Goal: Use online tool/utility: Utilize a website feature to perform a specific function

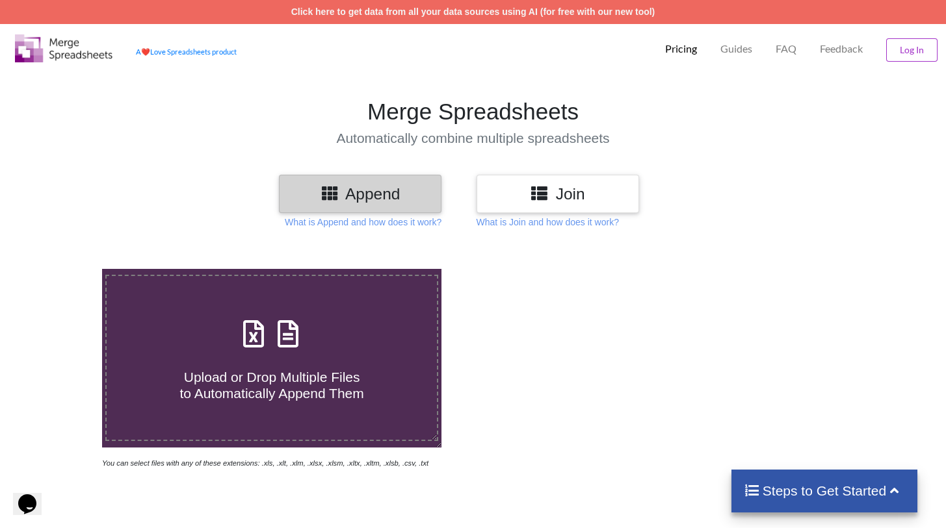
click at [568, 189] on h3 "Join" at bounding box center [557, 194] width 143 height 19
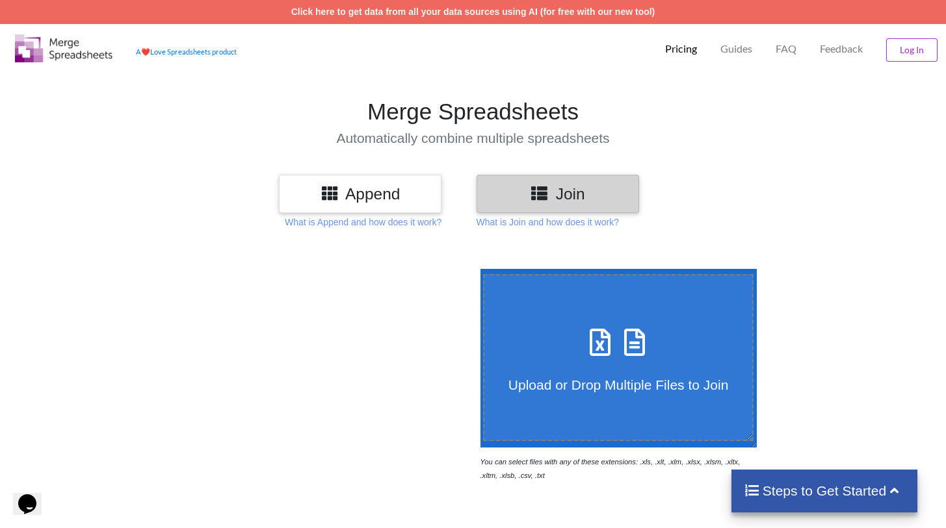
click at [631, 314] on label "Upload or Drop Multiple Files to Join" at bounding box center [618, 357] width 271 height 167
click at [477, 269] on input "Upload or Drop Multiple Files to Join" at bounding box center [477, 269] width 0 height 0
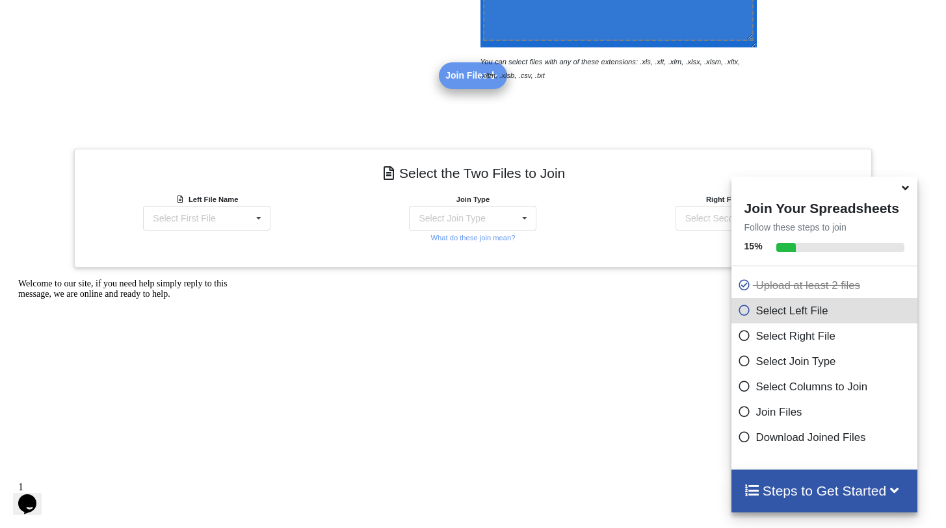
scroll to position [459, 0]
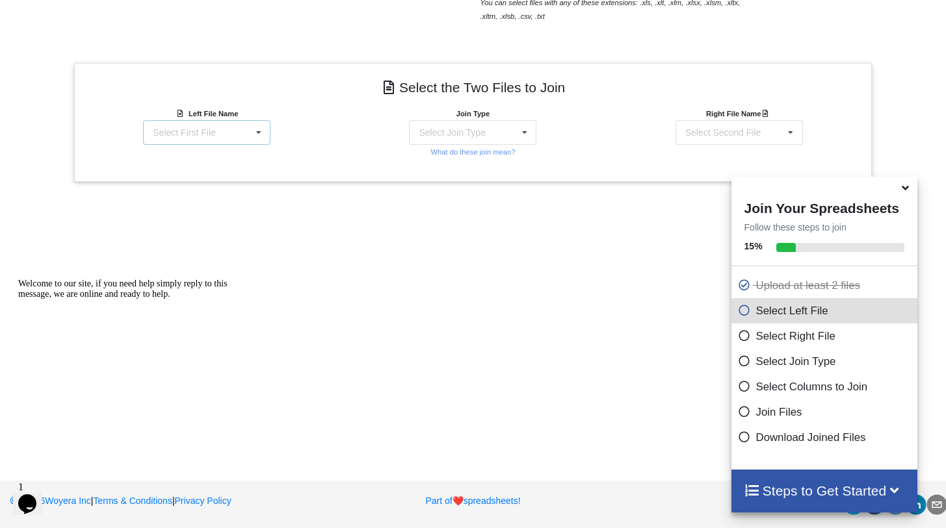
click at [204, 137] on div "Select First File" at bounding box center [184, 132] width 62 height 9
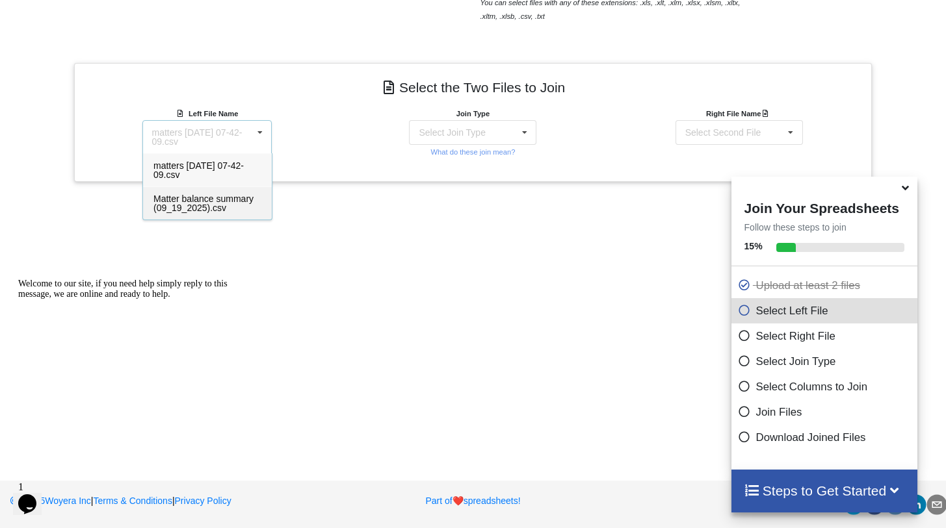
click at [188, 206] on span "Matter balance summary (09_19_2025).csv" at bounding box center [203, 203] width 100 height 19
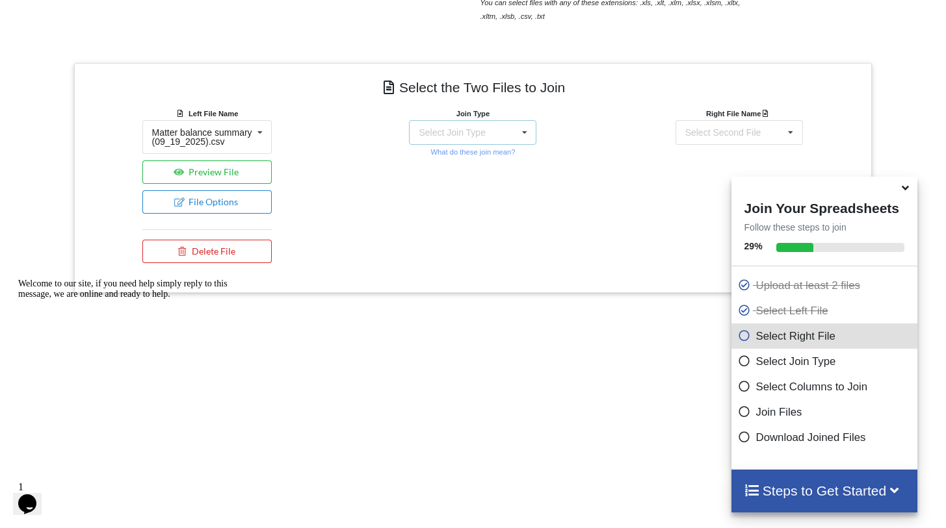
click at [483, 128] on div "Select Join Type" at bounding box center [452, 132] width 66 height 9
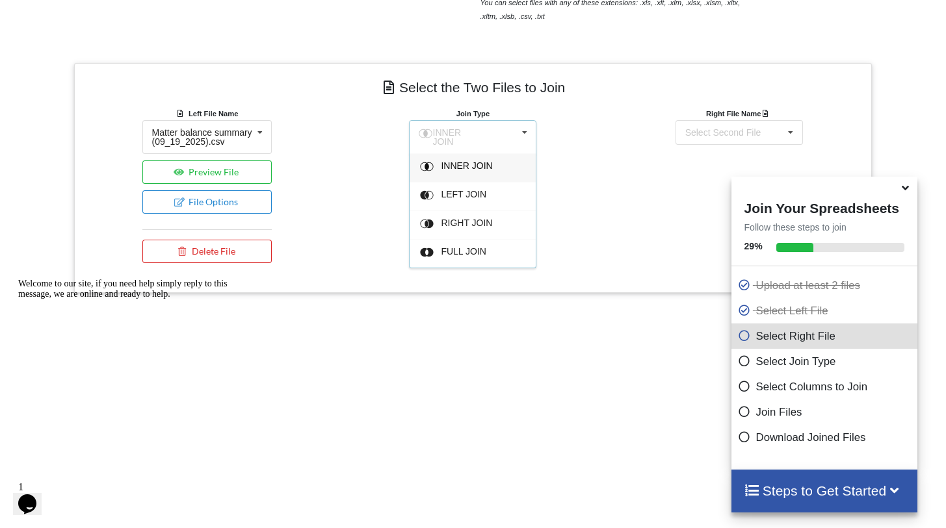
click at [460, 168] on div "INNER JOIN" at bounding box center [480, 168] width 79 height 14
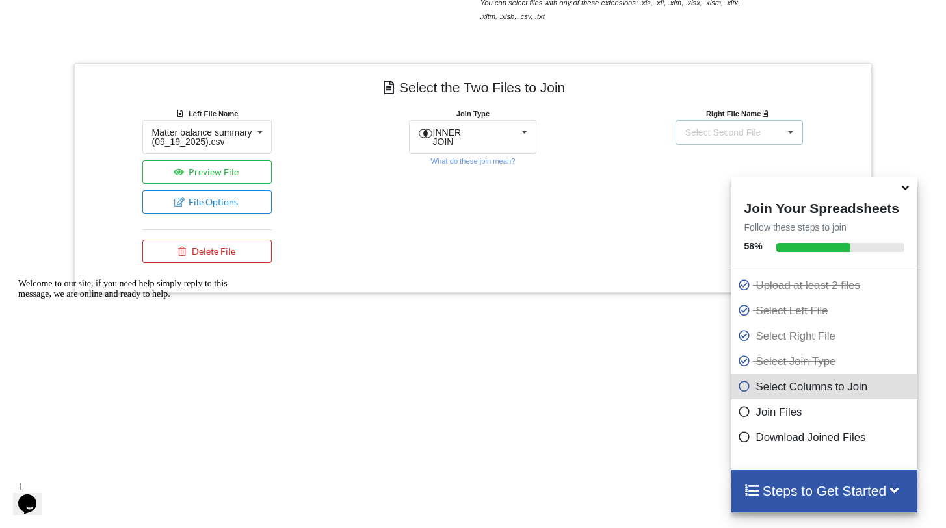
click at [730, 133] on div "Select Second File" at bounding box center [723, 132] width 76 height 9
click at [708, 175] on span "matters [DATE] 07-42-09.csv" at bounding box center [730, 170] width 90 height 19
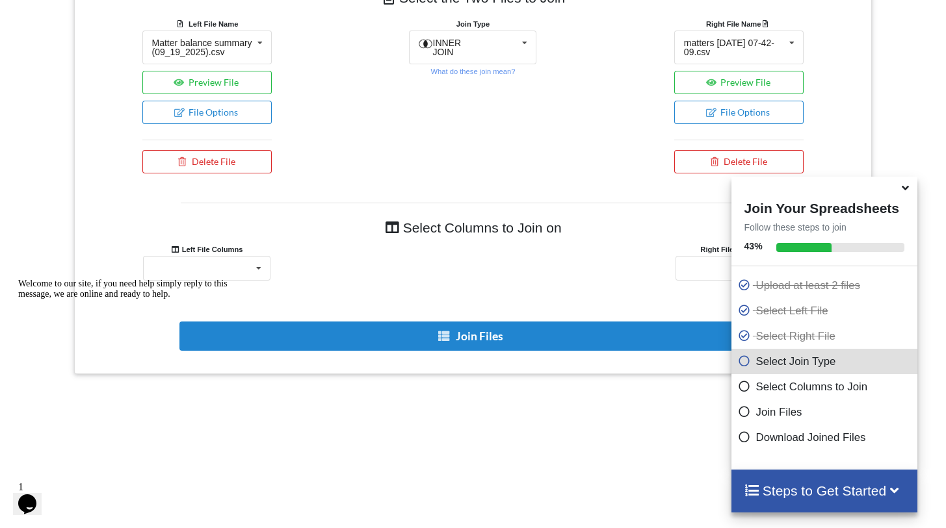
scroll to position [576, 0]
click at [217, 272] on div "Responsible Attorney Client Accounts Receivable Time In Progress Expense In Pro…" at bounding box center [206, 267] width 127 height 25
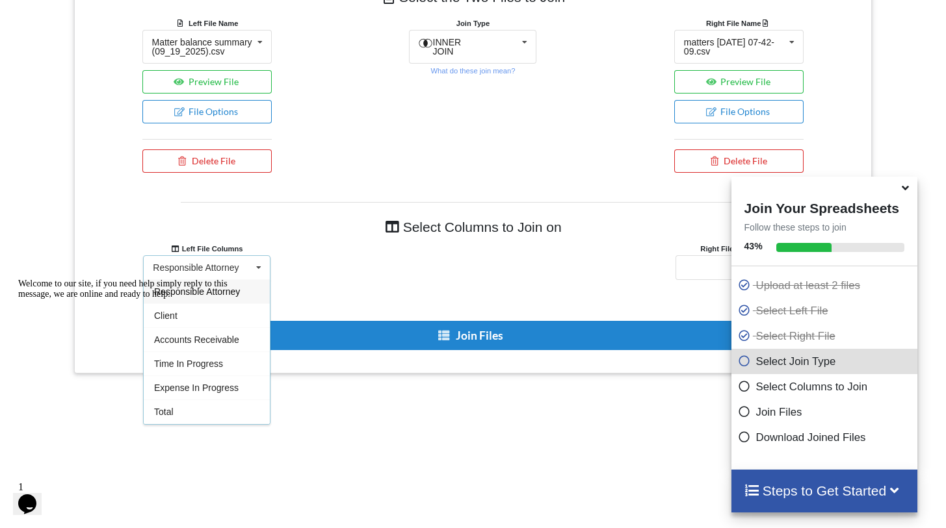
click at [185, 300] on div "Welcome to our site, if you need help simply reply to this message, we are onli…" at bounding box center [135, 289] width 234 height 21
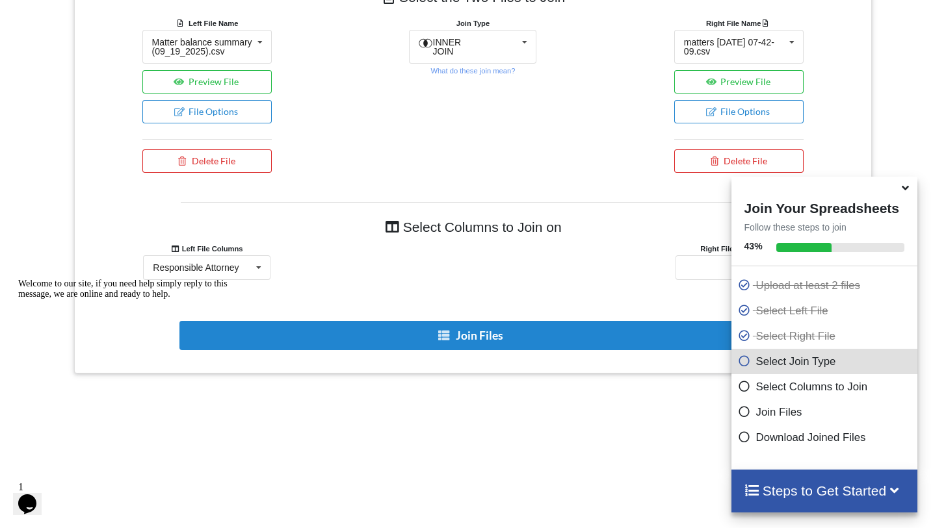
click at [904, 190] on icon at bounding box center [905, 186] width 14 height 12
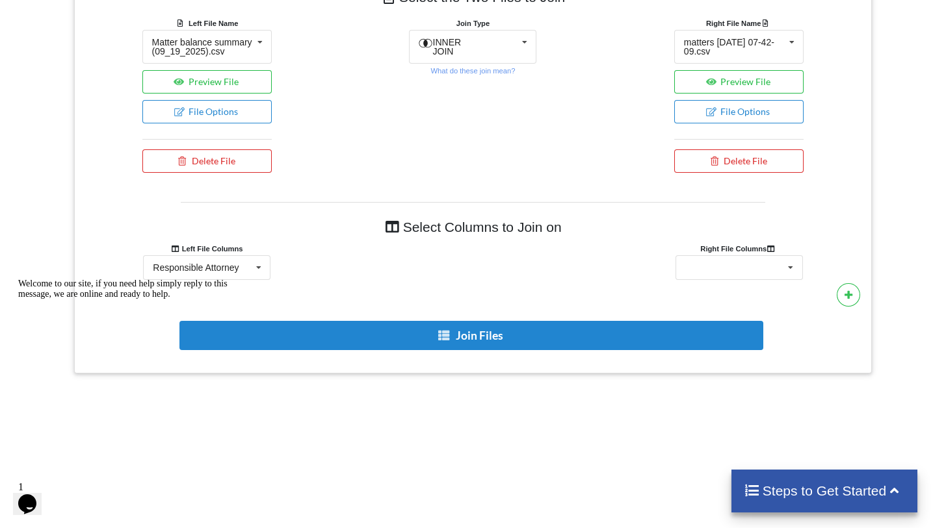
click at [18, 279] on icon "Chat attention grabber" at bounding box center [18, 279] width 0 height 0
click at [239, 272] on div "Responsible Attorney" at bounding box center [196, 267] width 86 height 9
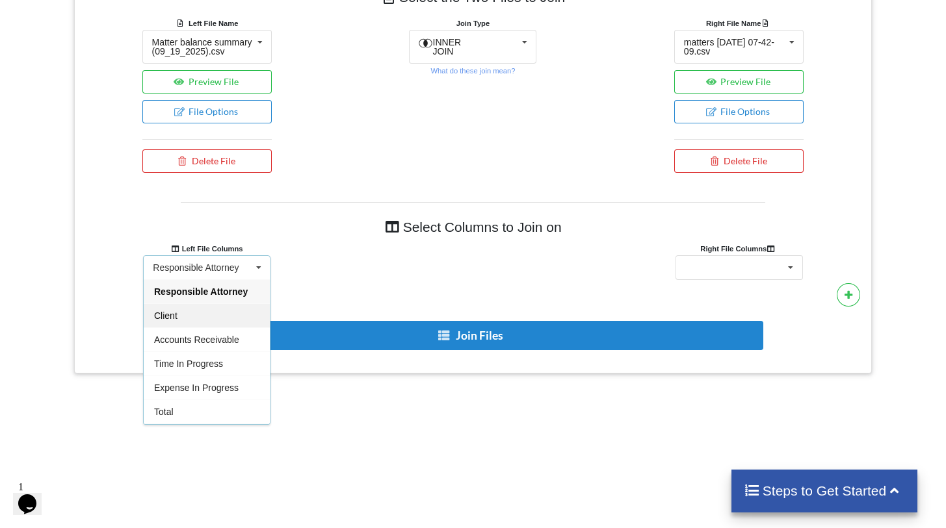
click at [192, 322] on div "Client" at bounding box center [207, 316] width 126 height 24
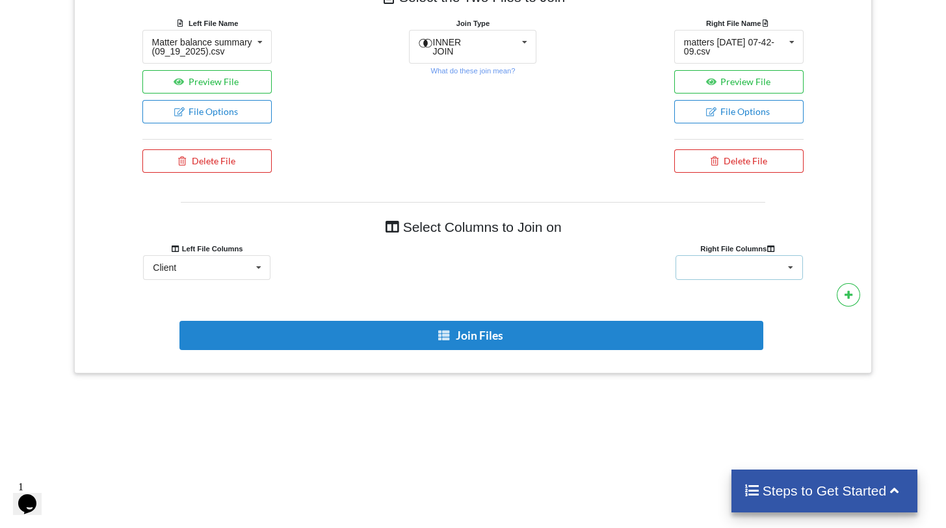
click at [735, 267] on div "Client Name Client Location Minimum Threshold Refill Request Due Hold/Lock No R…" at bounding box center [738, 267] width 127 height 25
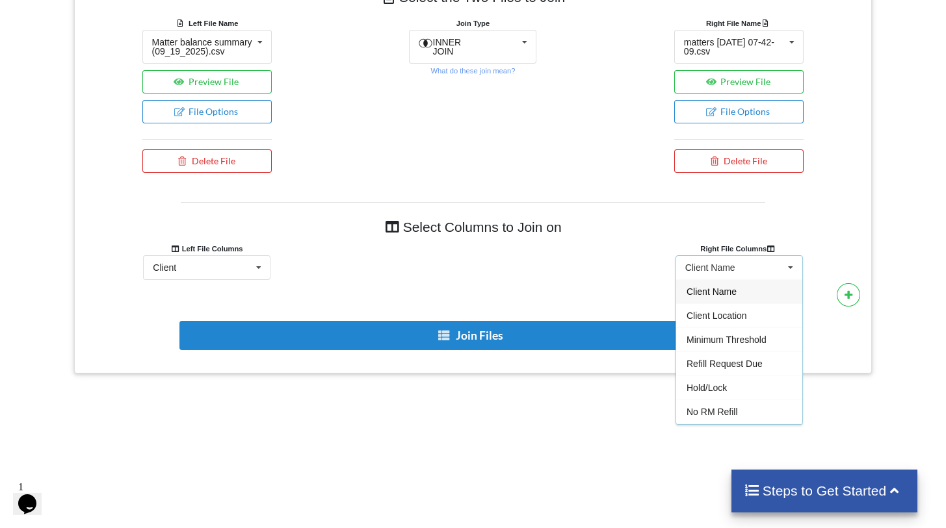
click at [731, 297] on span "Client Name" at bounding box center [711, 292] width 50 height 10
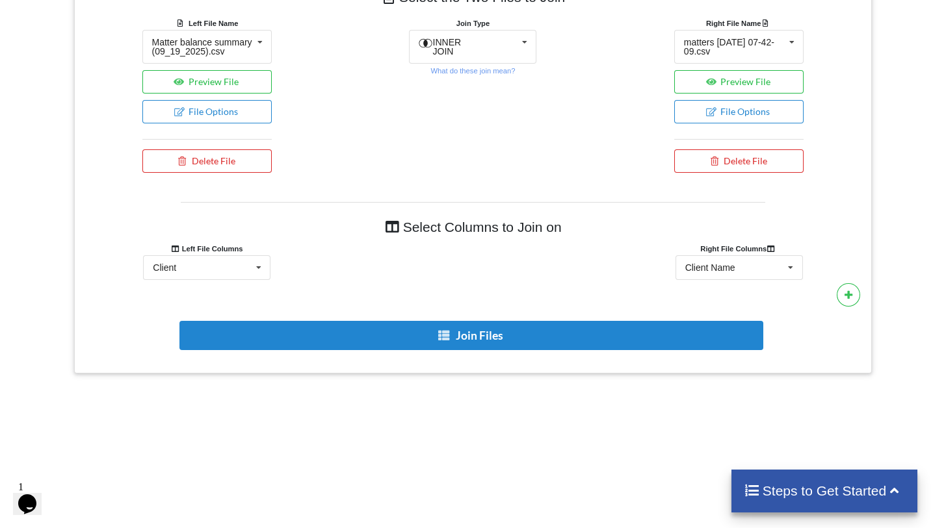
click at [508, 311] on div "Join Files" at bounding box center [473, 329] width 779 height 70
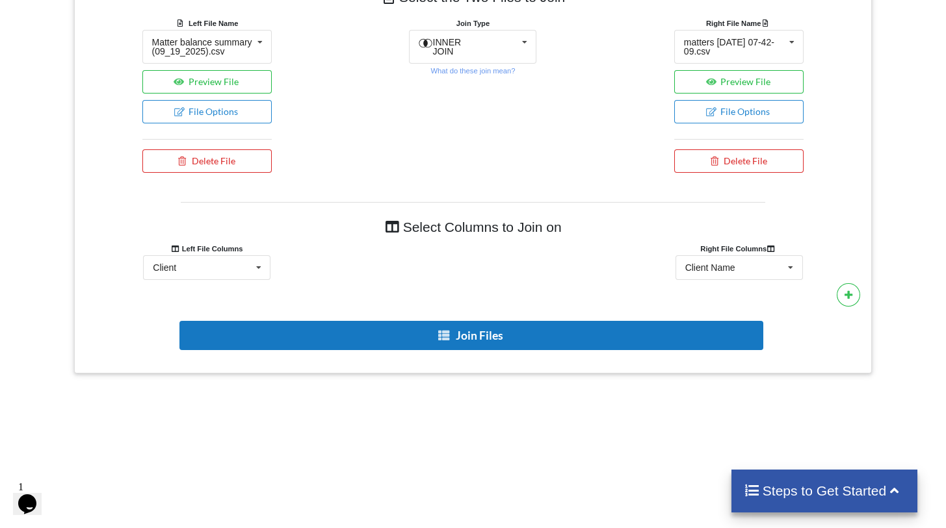
click at [481, 346] on button "Join Files" at bounding box center [471, 335] width 584 height 29
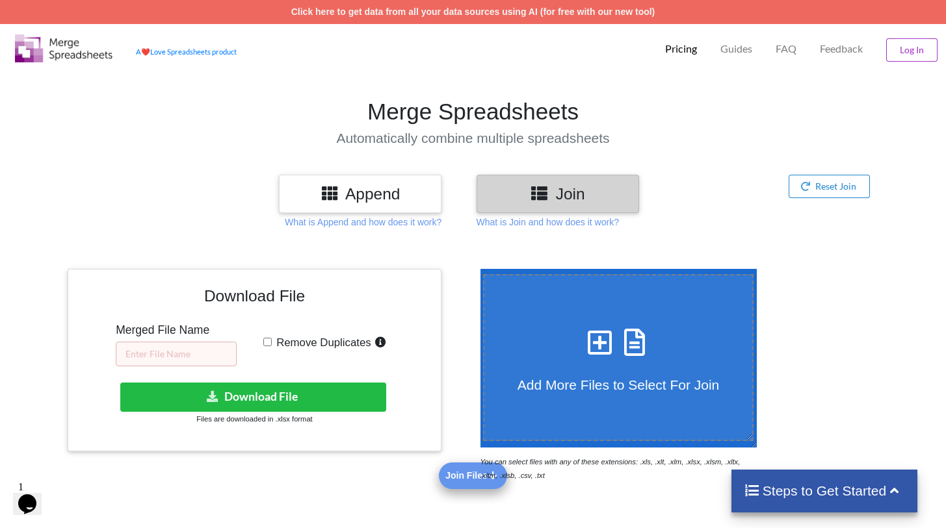
scroll to position [0, 0]
click at [182, 358] on input "text" at bounding box center [176, 354] width 121 height 25
type input "RM 09.19"
click at [265, 342] on input "Remove Duplicates" at bounding box center [267, 342] width 8 height 8
checkbox input "true"
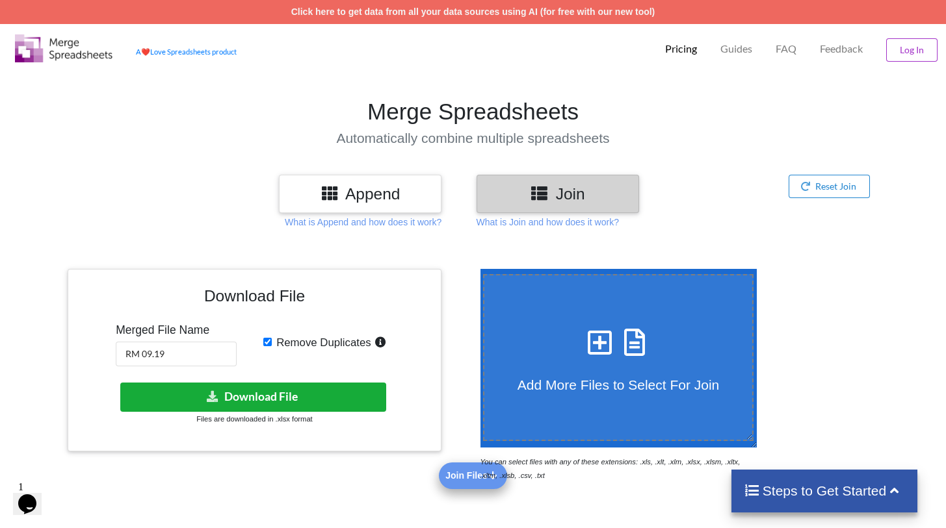
click at [283, 400] on button "Download File" at bounding box center [253, 397] width 266 height 29
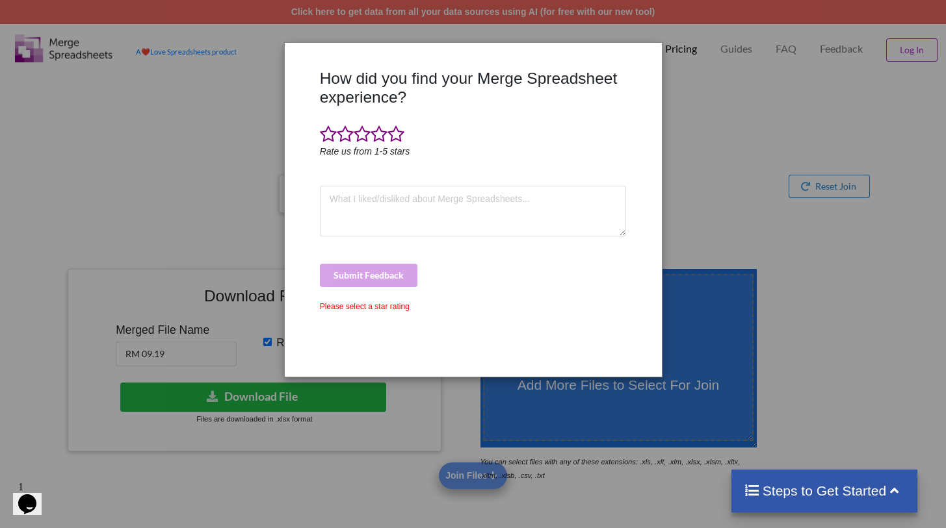
click at [768, 182] on div "How did you find your Merge Spreadsheet experience? Rate us from 1-5 stars Subm…" at bounding box center [473, 264] width 946 height 528
